Goal: Transaction & Acquisition: Purchase product/service

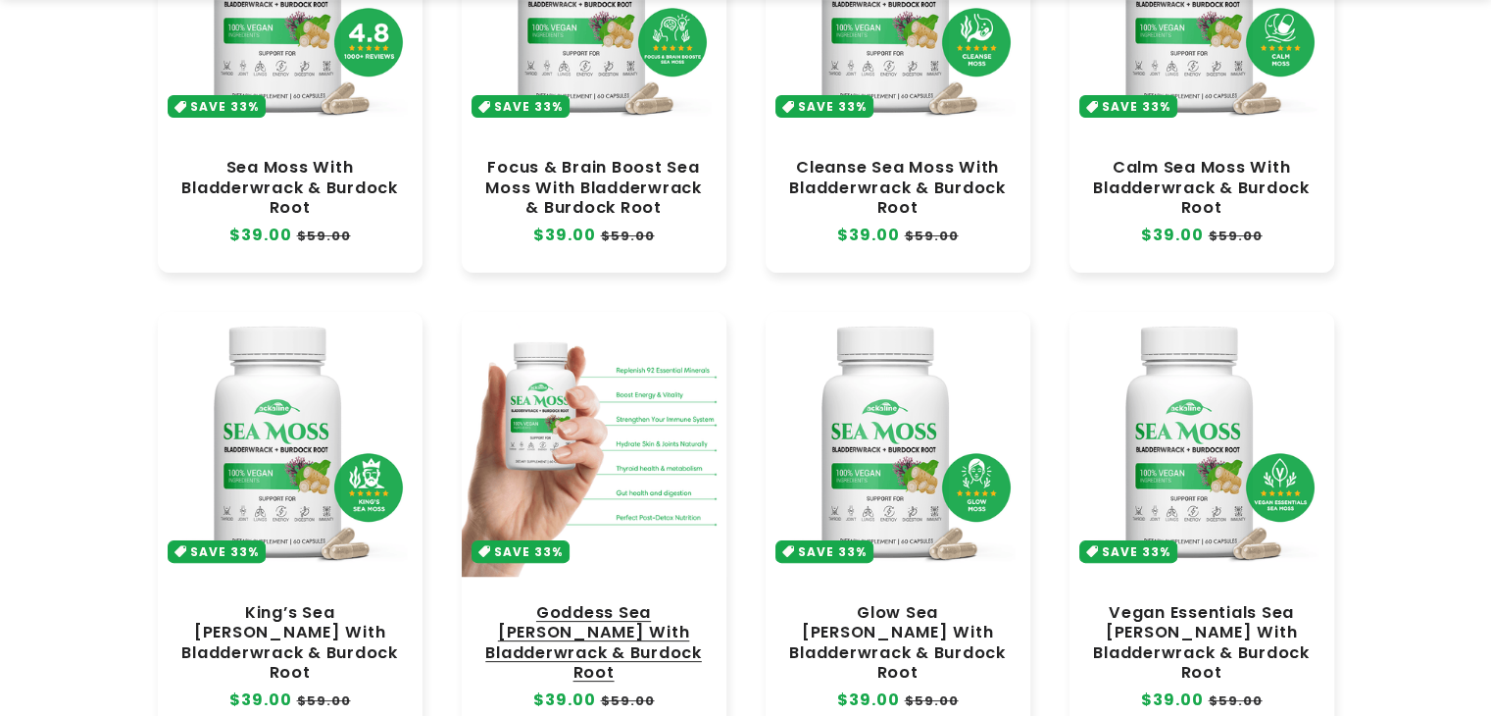
scroll to position [490, 0]
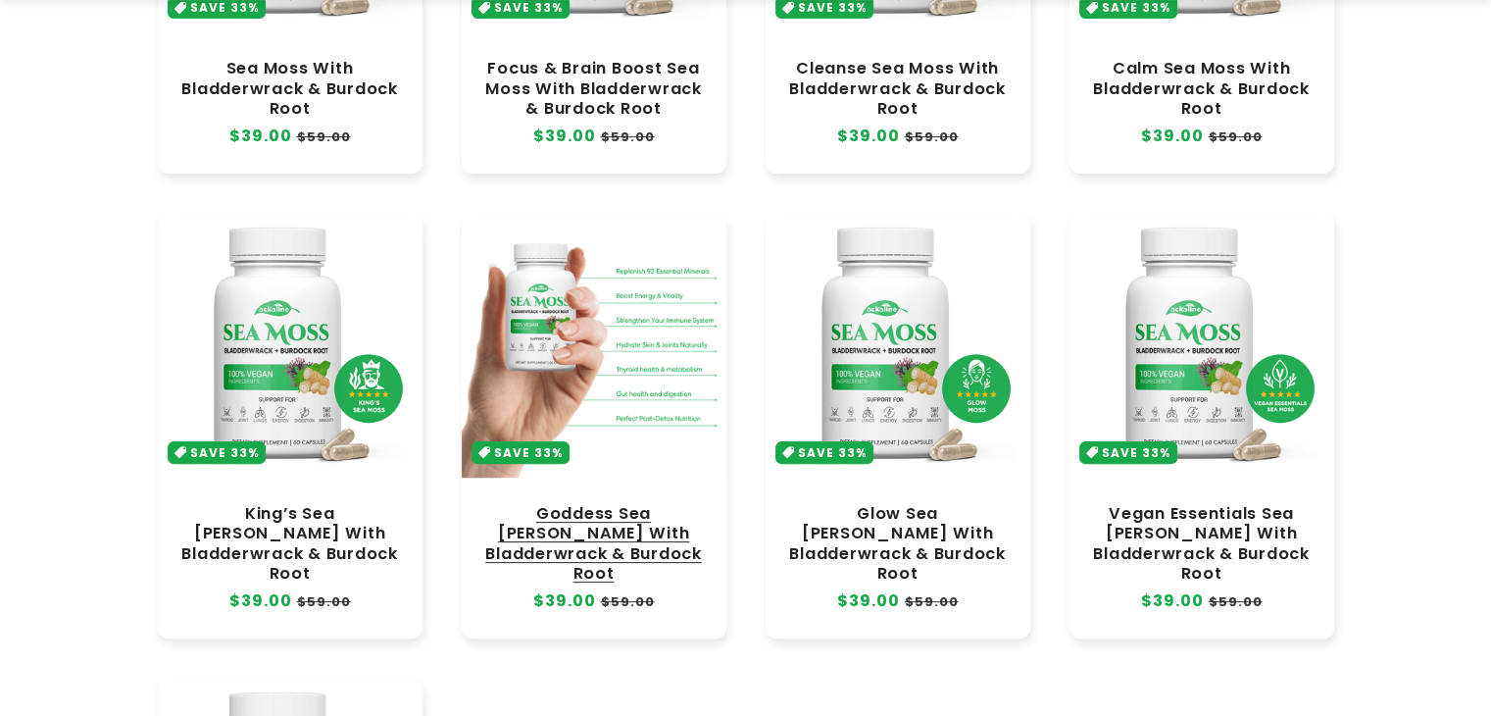
click at [586, 504] on link "Goddess Sea Moss With Bladderwrack & Burdock Root" at bounding box center [593, 543] width 225 height 79
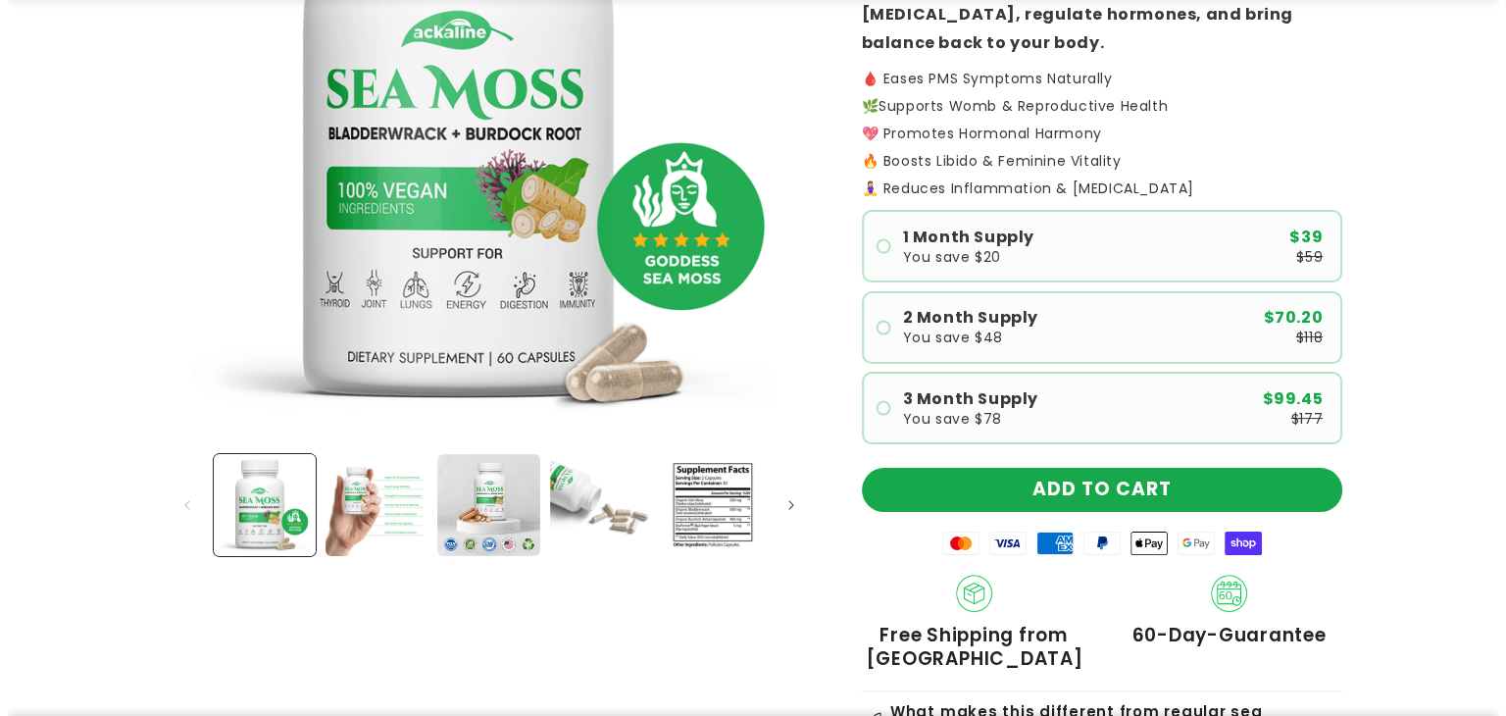
scroll to position [392, 0]
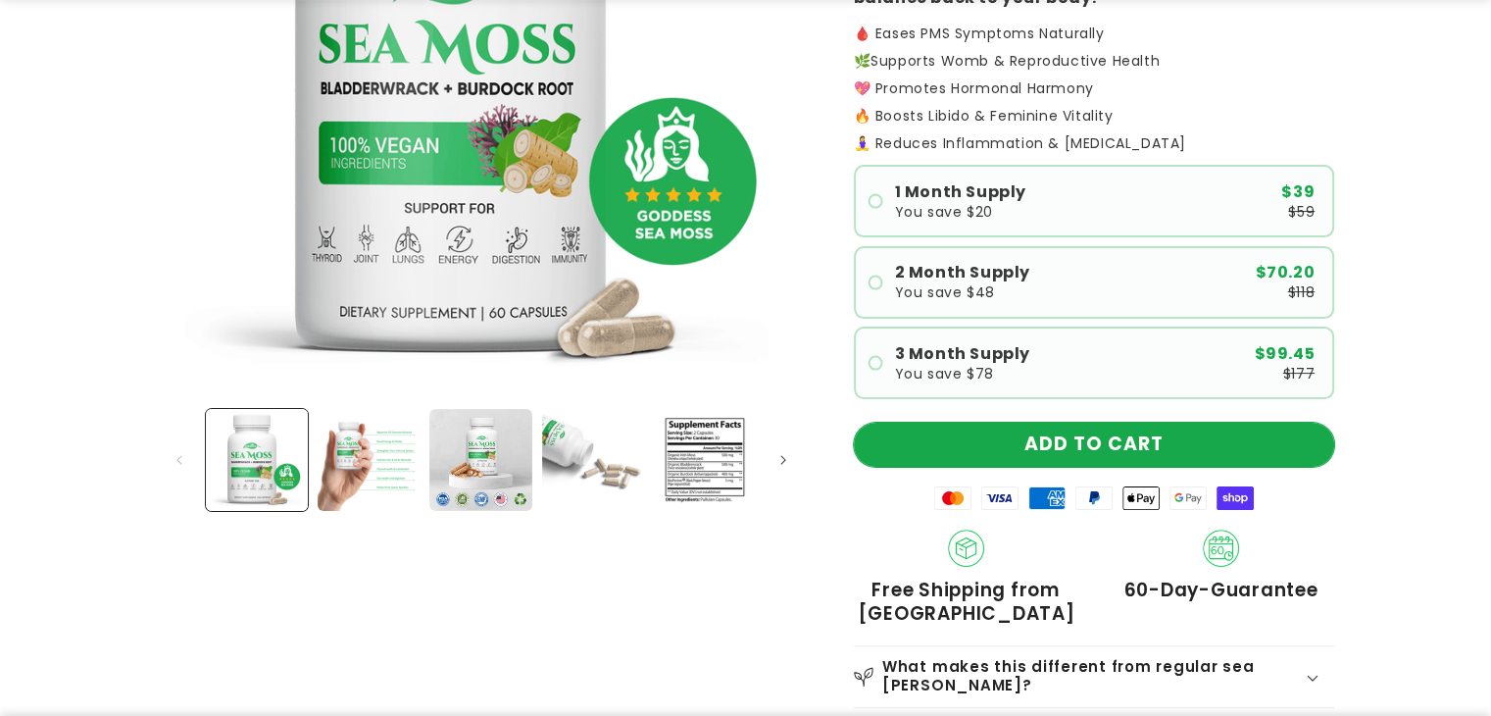
click at [1130, 422] on button "ADD TO CART" at bounding box center [1094, 444] width 480 height 44
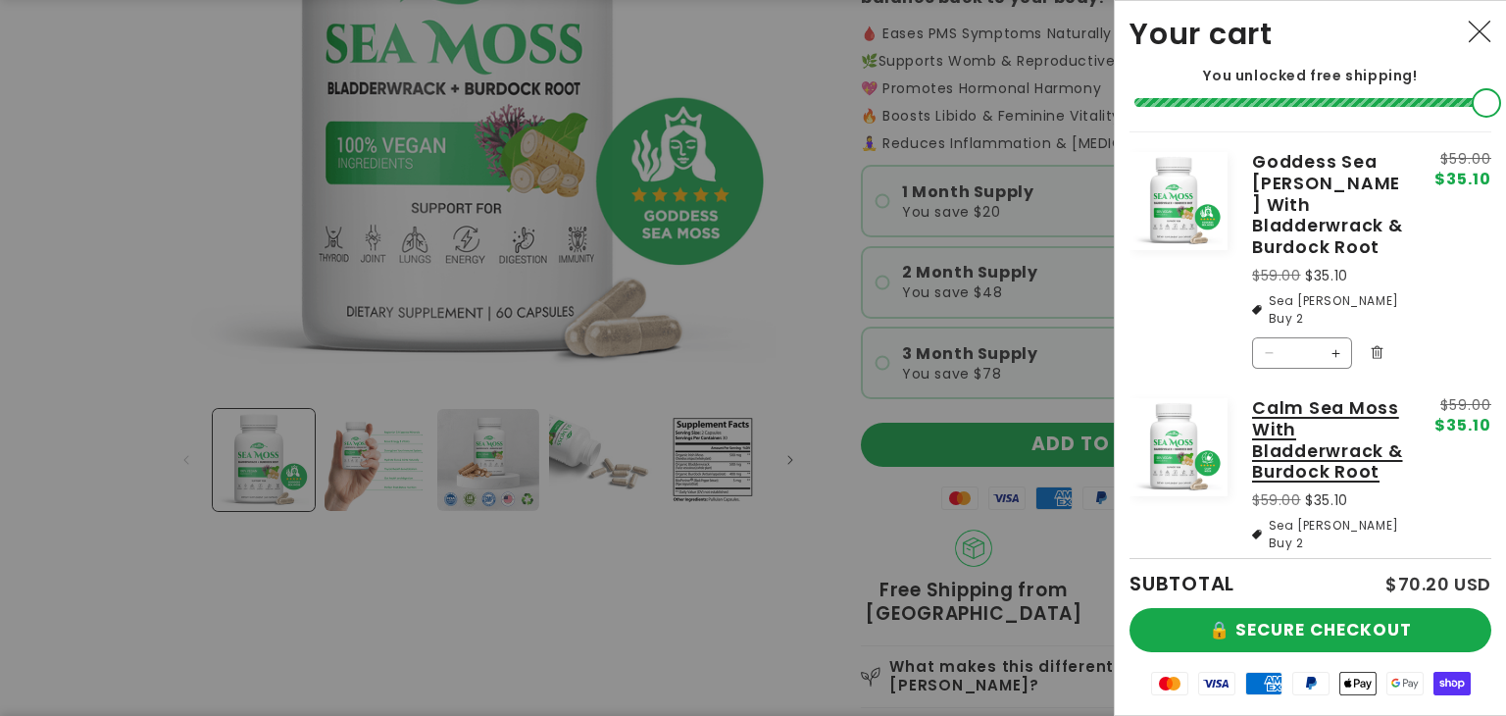
scroll to position [3, 0]
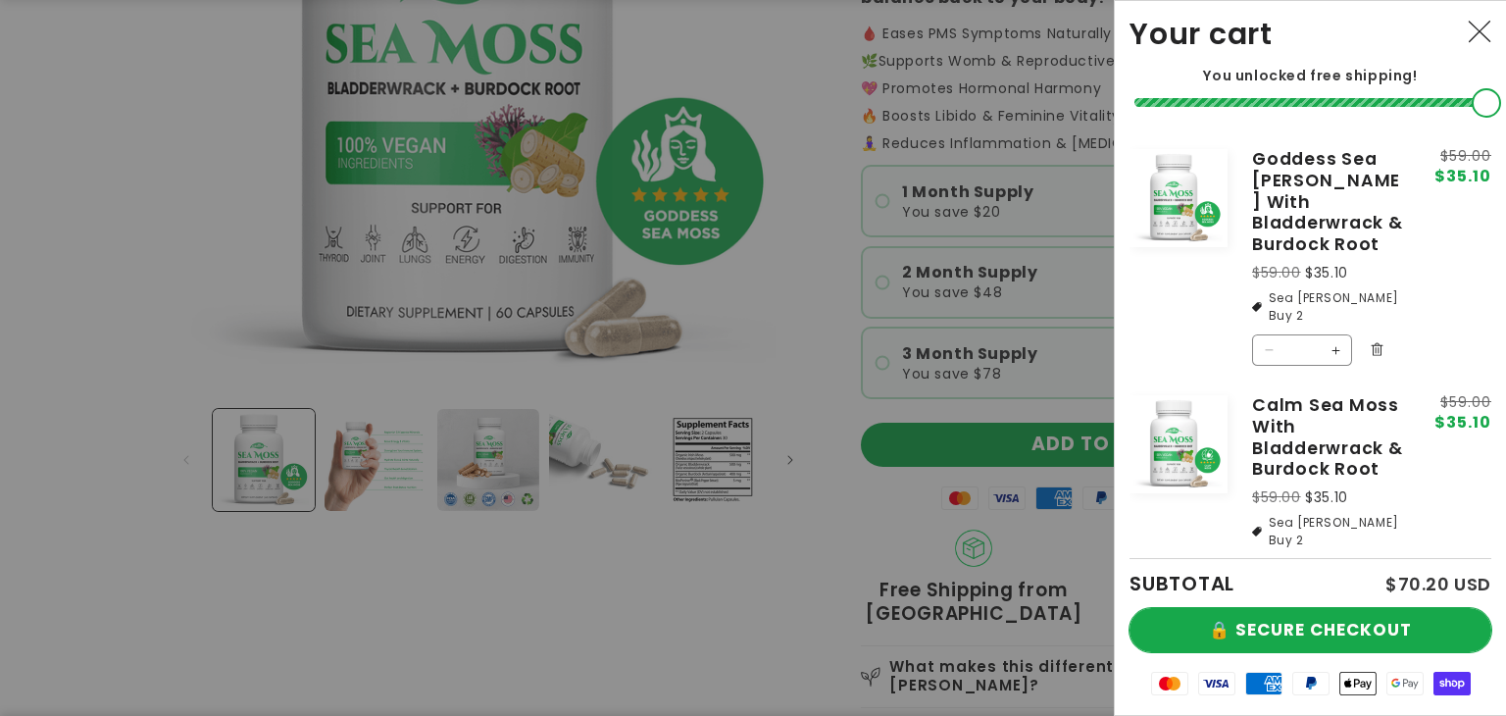
drag, startPoint x: 1319, startPoint y: 617, endPoint x: 1298, endPoint y: 644, distance: 34.9
click at [1319, 617] on button "🔒 SECURE CHECKOUT" at bounding box center [1310, 630] width 362 height 44
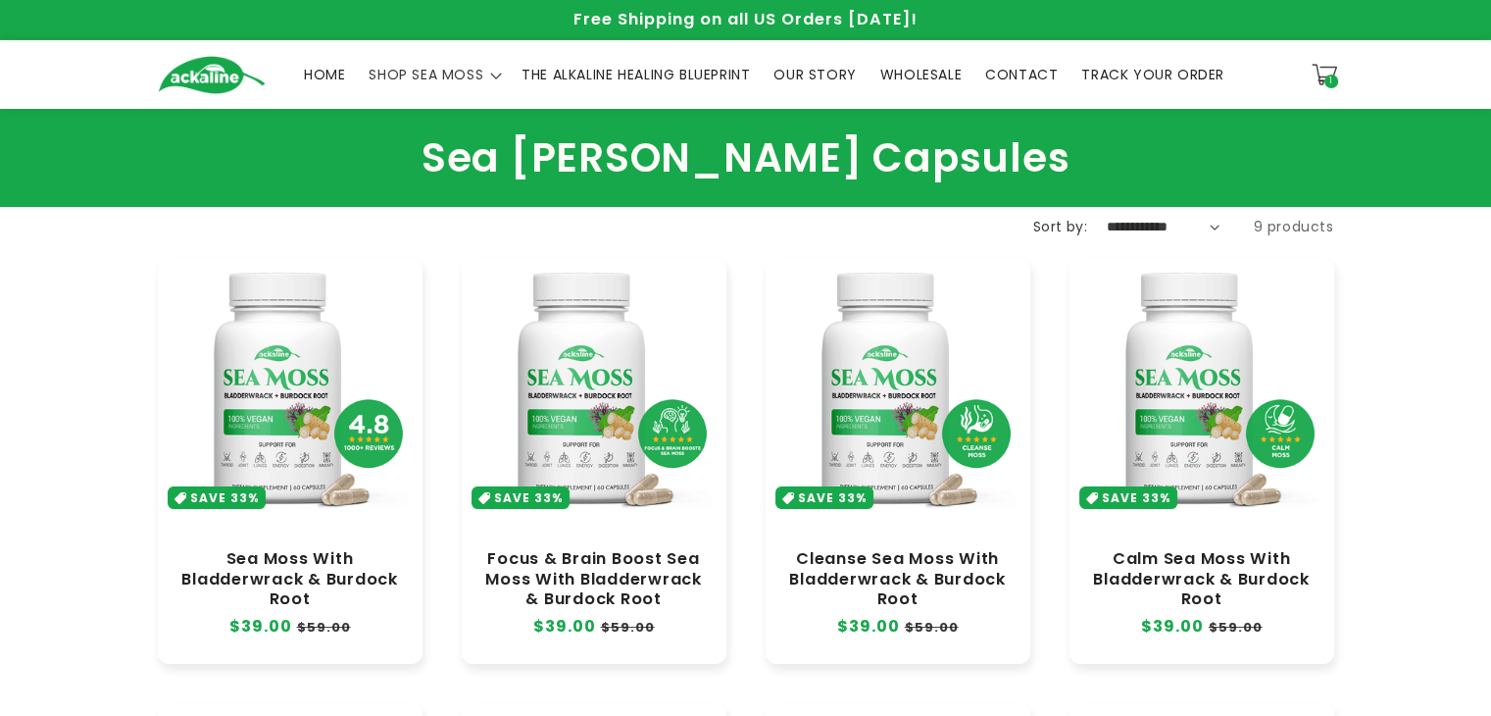
click at [1326, 65] on icon at bounding box center [1324, 74] width 25 height 25
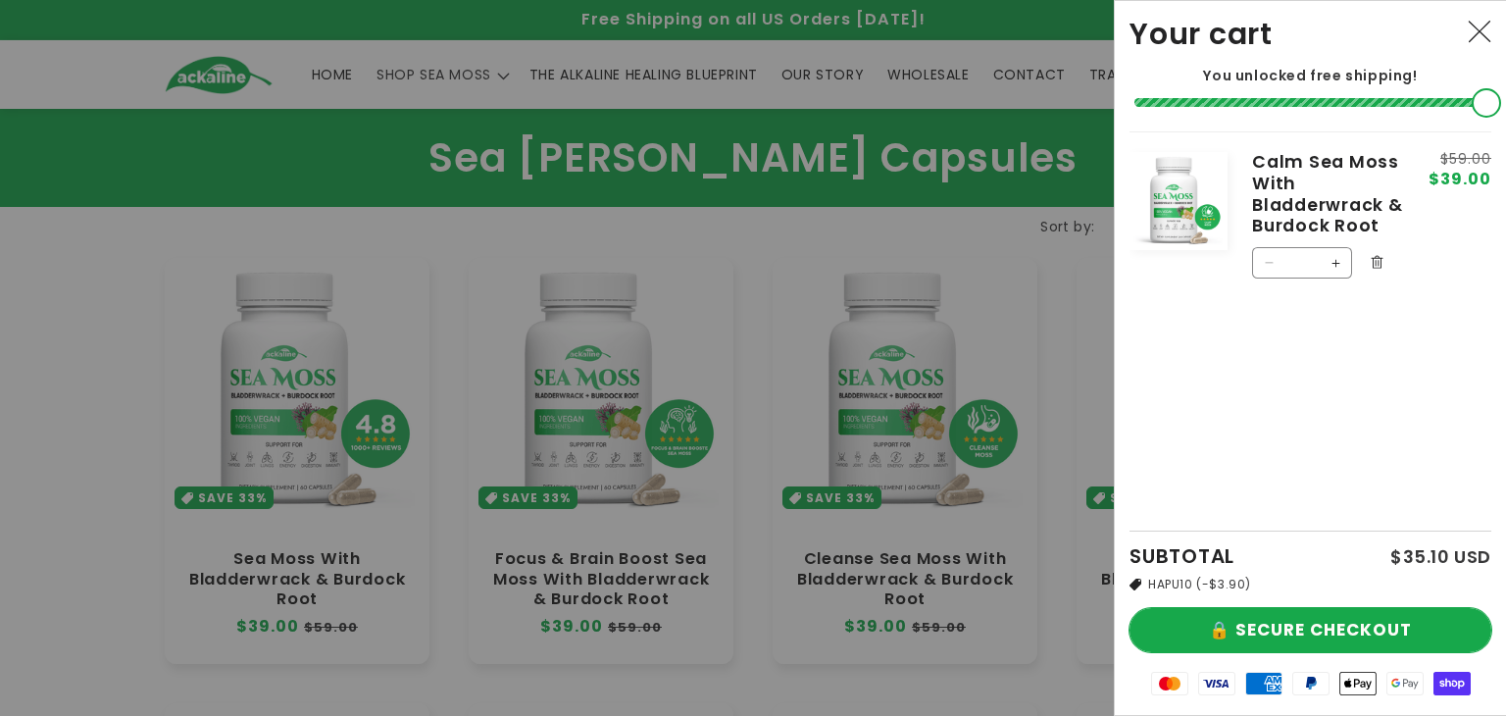
click at [1251, 644] on button "🔒 SECURE CHECKOUT" at bounding box center [1310, 630] width 362 height 44
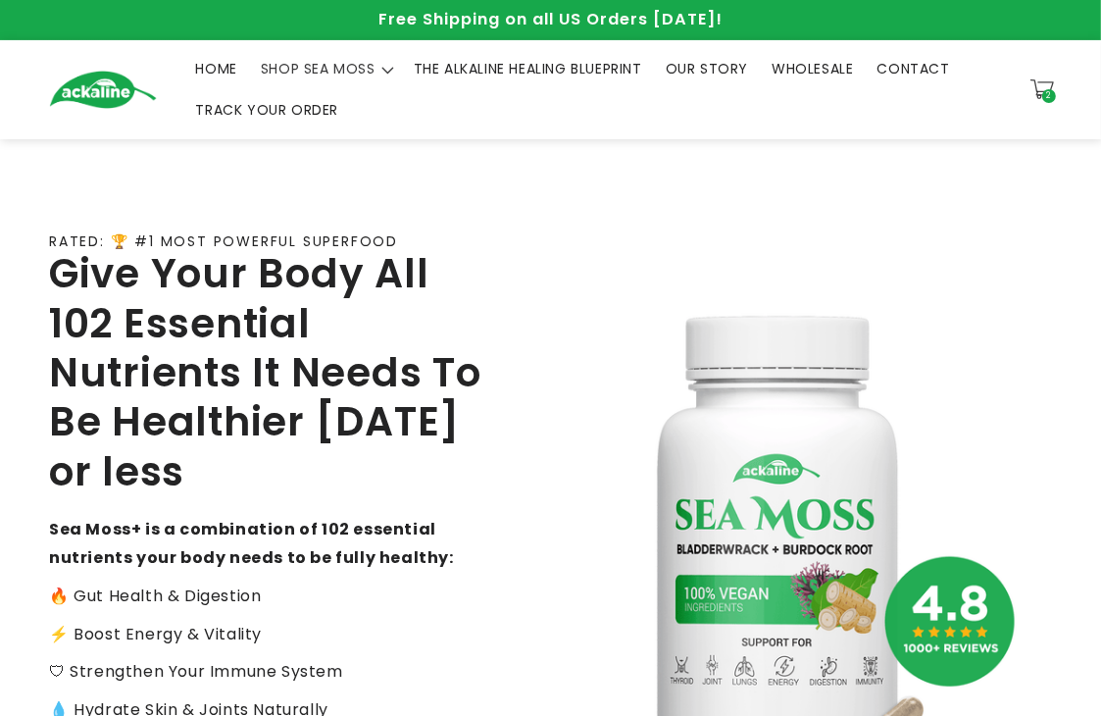
click at [1021, 388] on img at bounding box center [802, 539] width 502 height 502
